Goal: Task Accomplishment & Management: Use online tool/utility

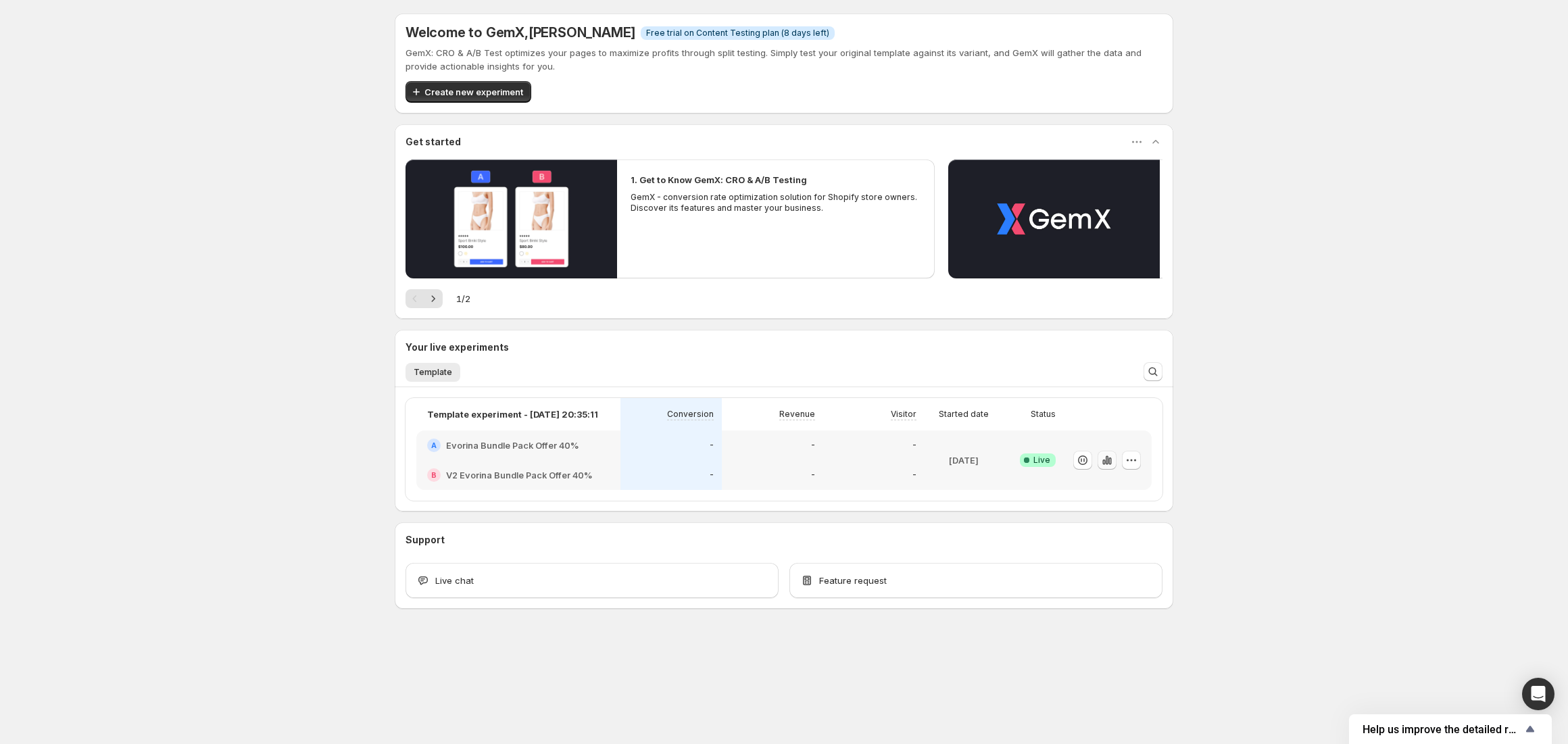
click at [1110, 456] on icon "button" at bounding box center [1107, 460] width 14 height 14
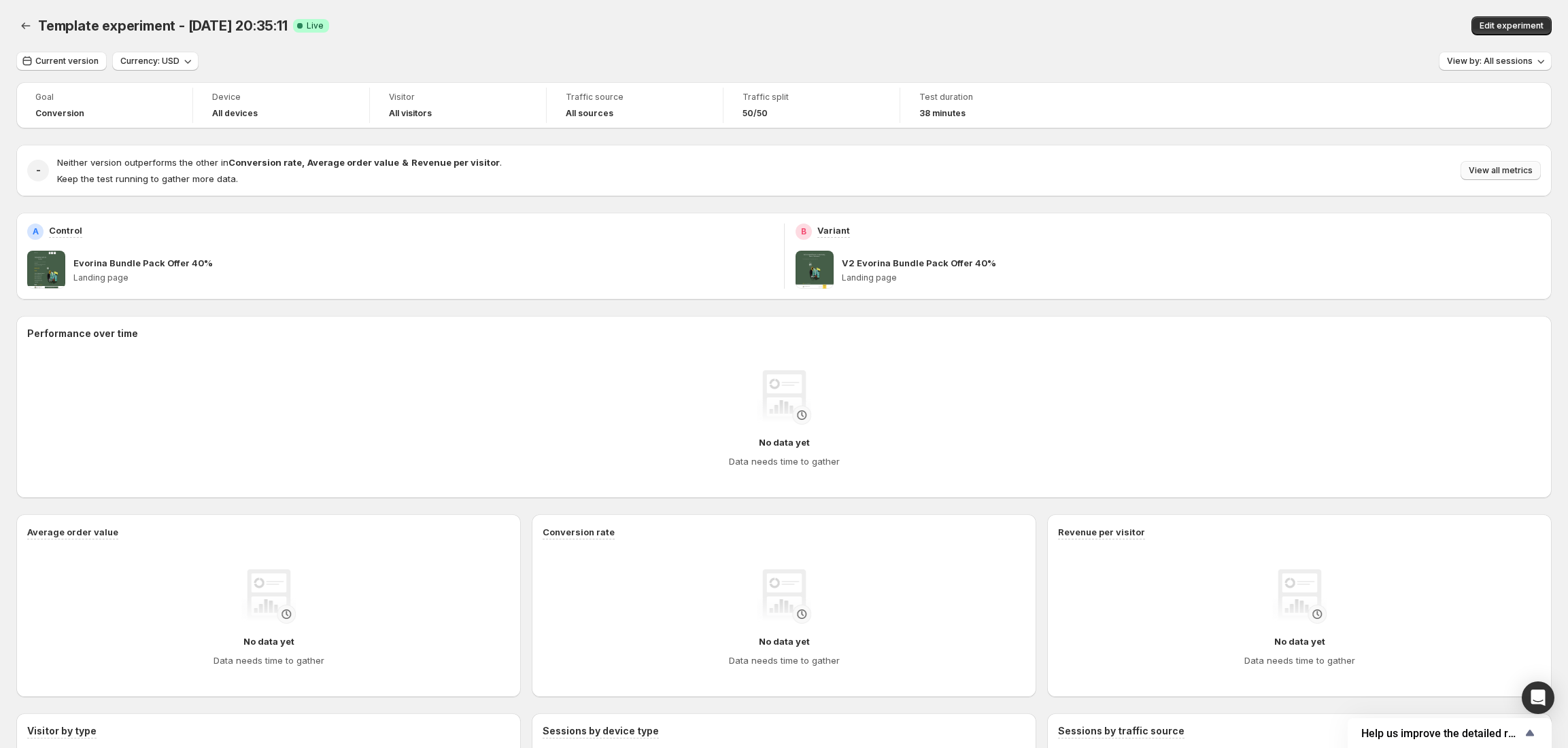
click at [1513, 179] on button "View all metrics" at bounding box center [1500, 170] width 81 height 19
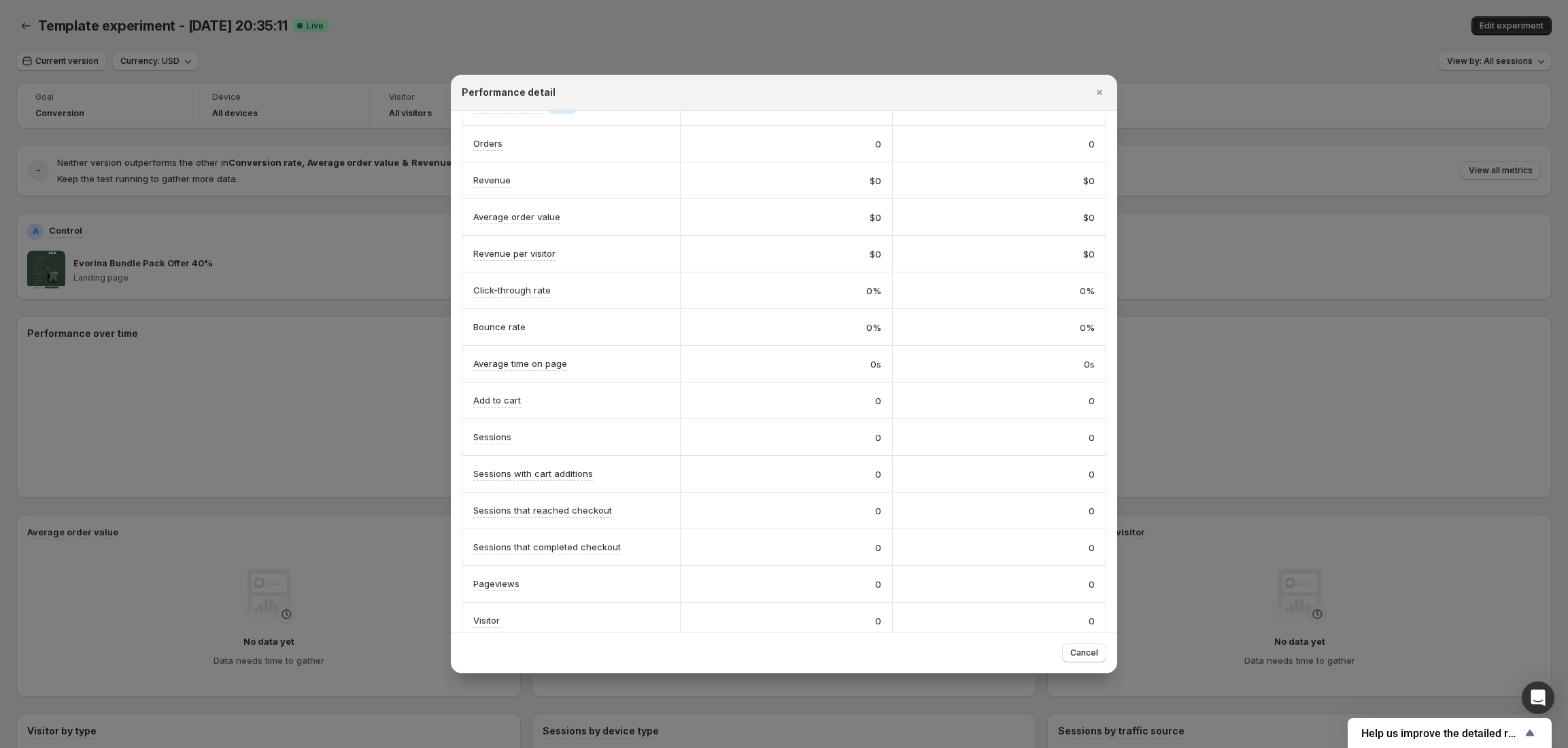
scroll to position [94, 0]
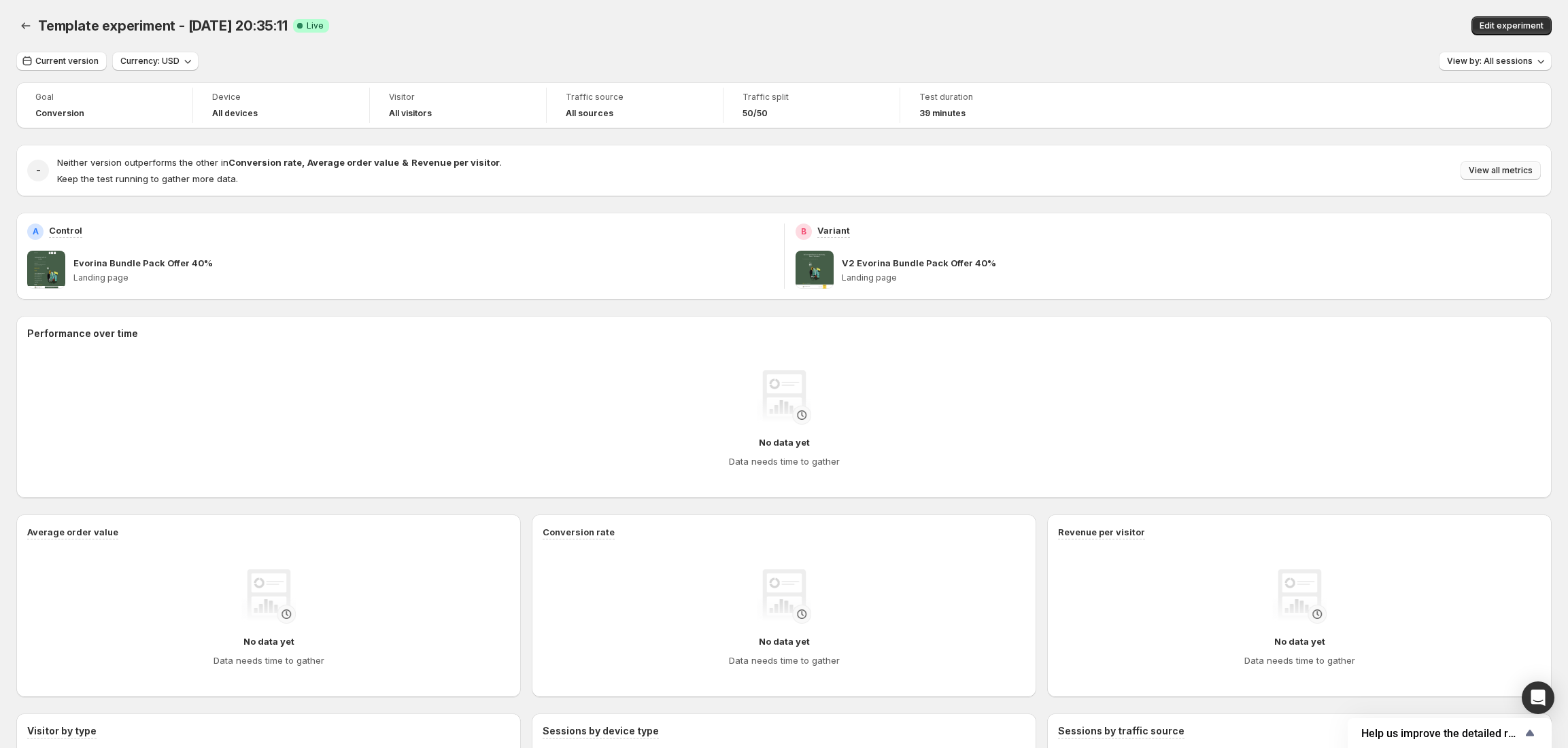
click at [1491, 177] on button "View all metrics" at bounding box center [1500, 170] width 81 height 19
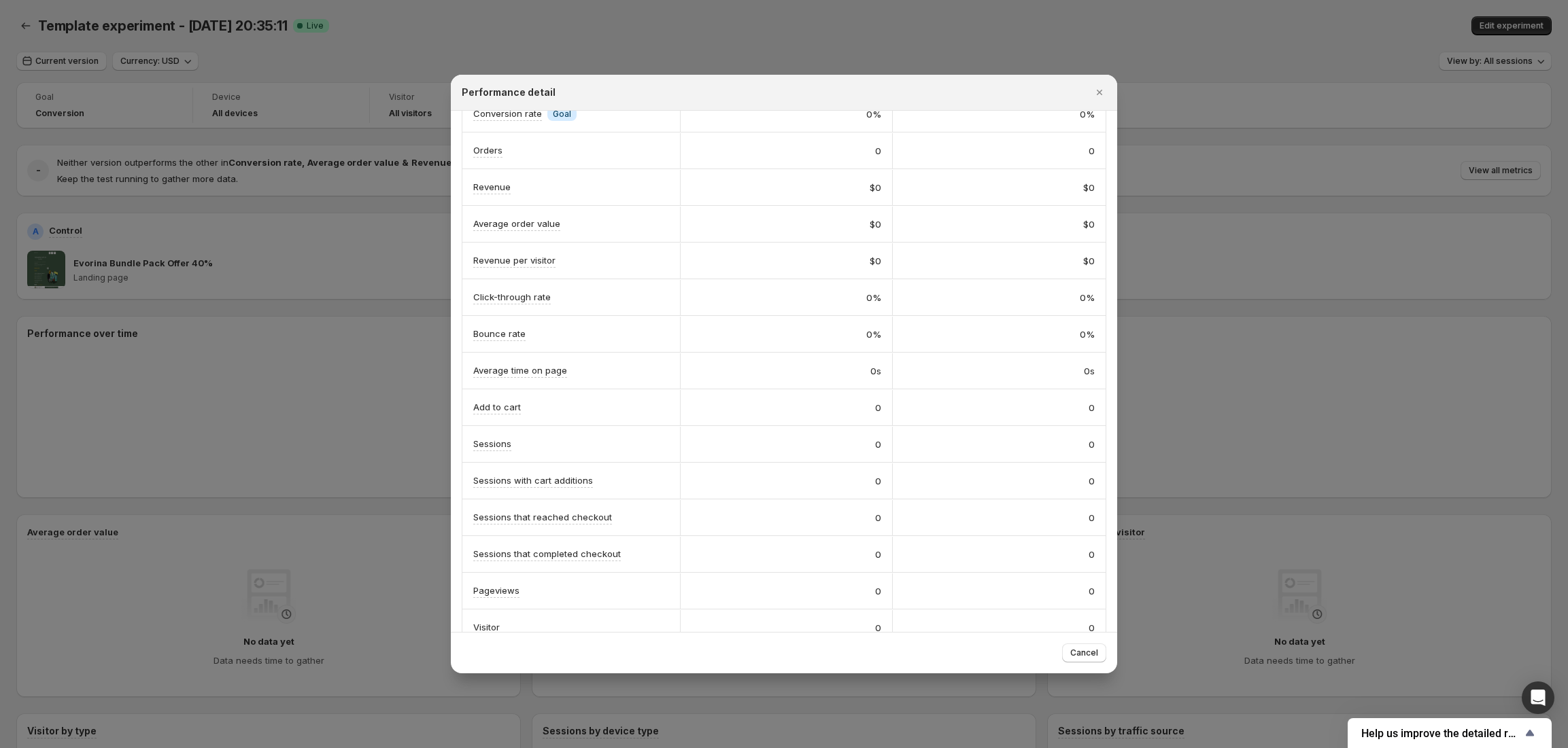
scroll to position [94, 0]
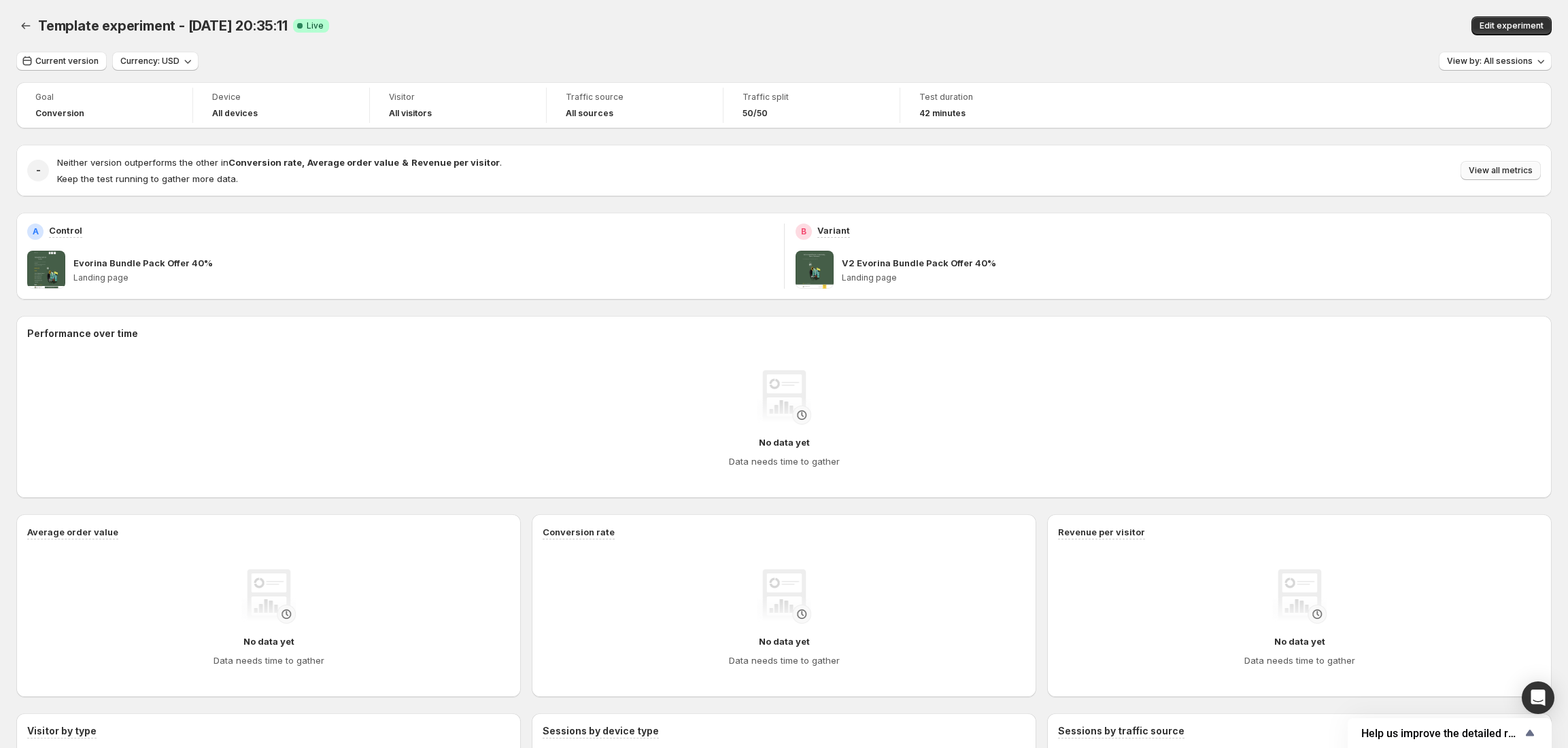
click at [1516, 174] on span "View all metrics" at bounding box center [1500, 170] width 64 height 11
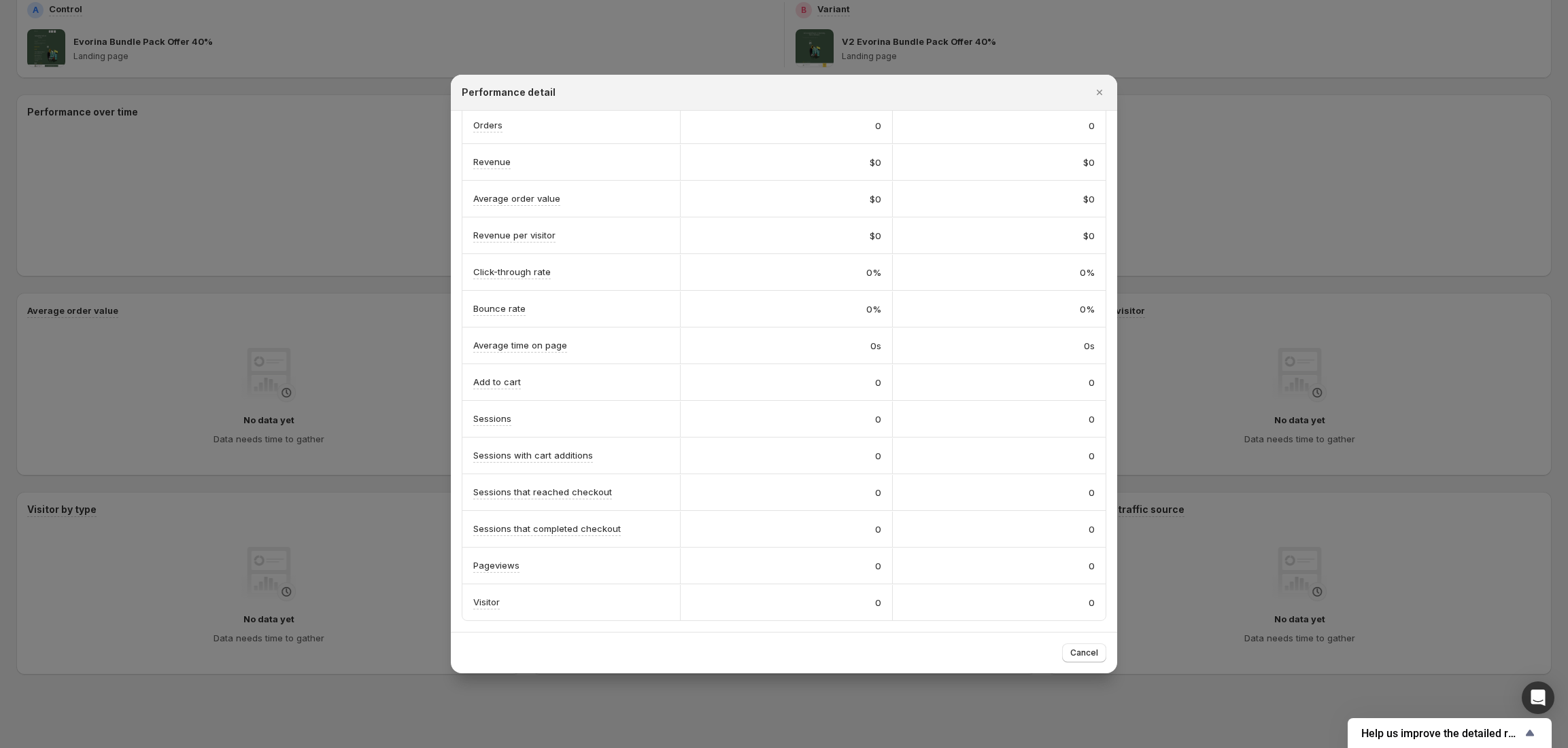
scroll to position [94, 0]
click at [1066, 426] on div "0" at bounding box center [999, 419] width 212 height 35
click at [363, 274] on div at bounding box center [784, 374] width 1568 height 748
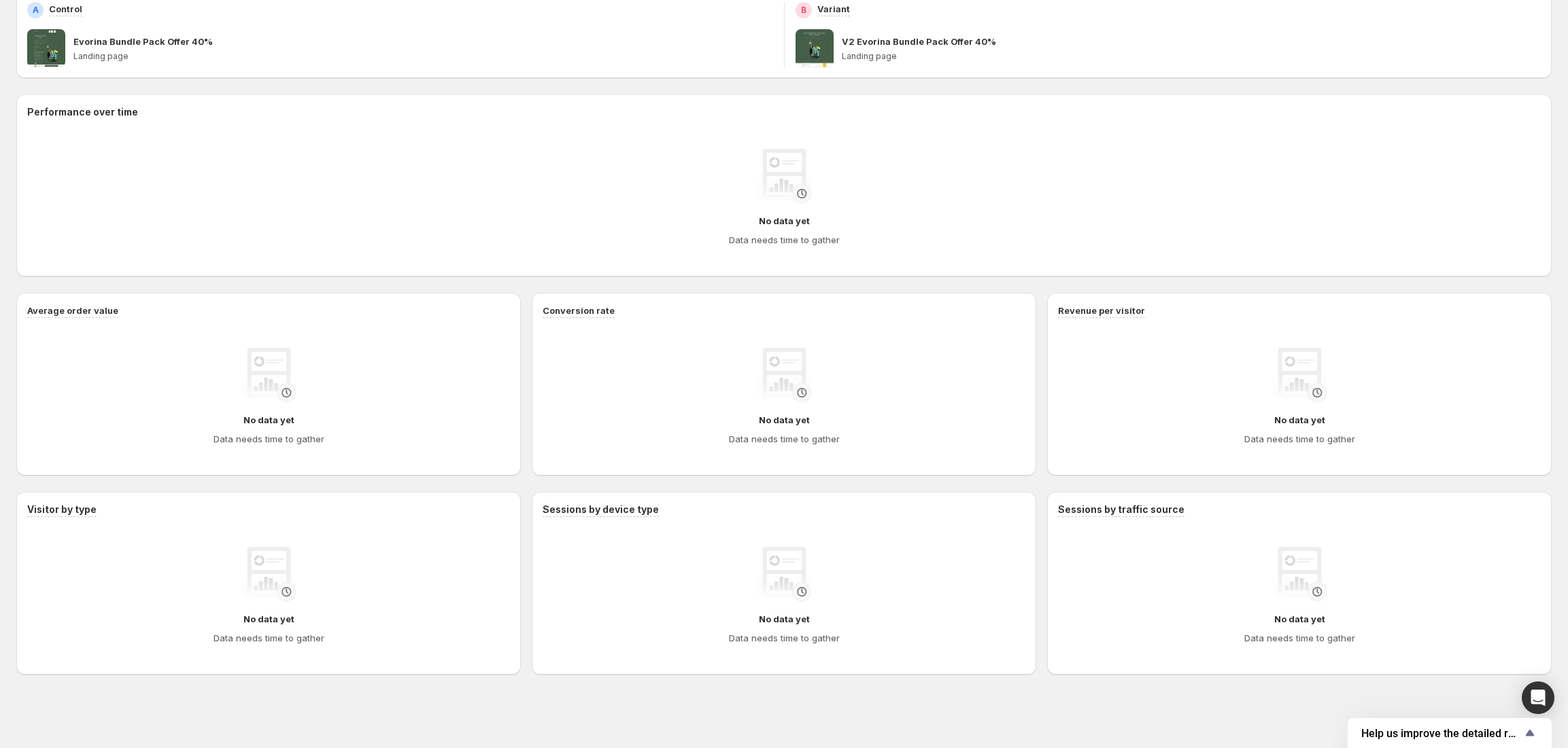
scroll to position [0, 0]
